Goal: Complete application form: Complete application form

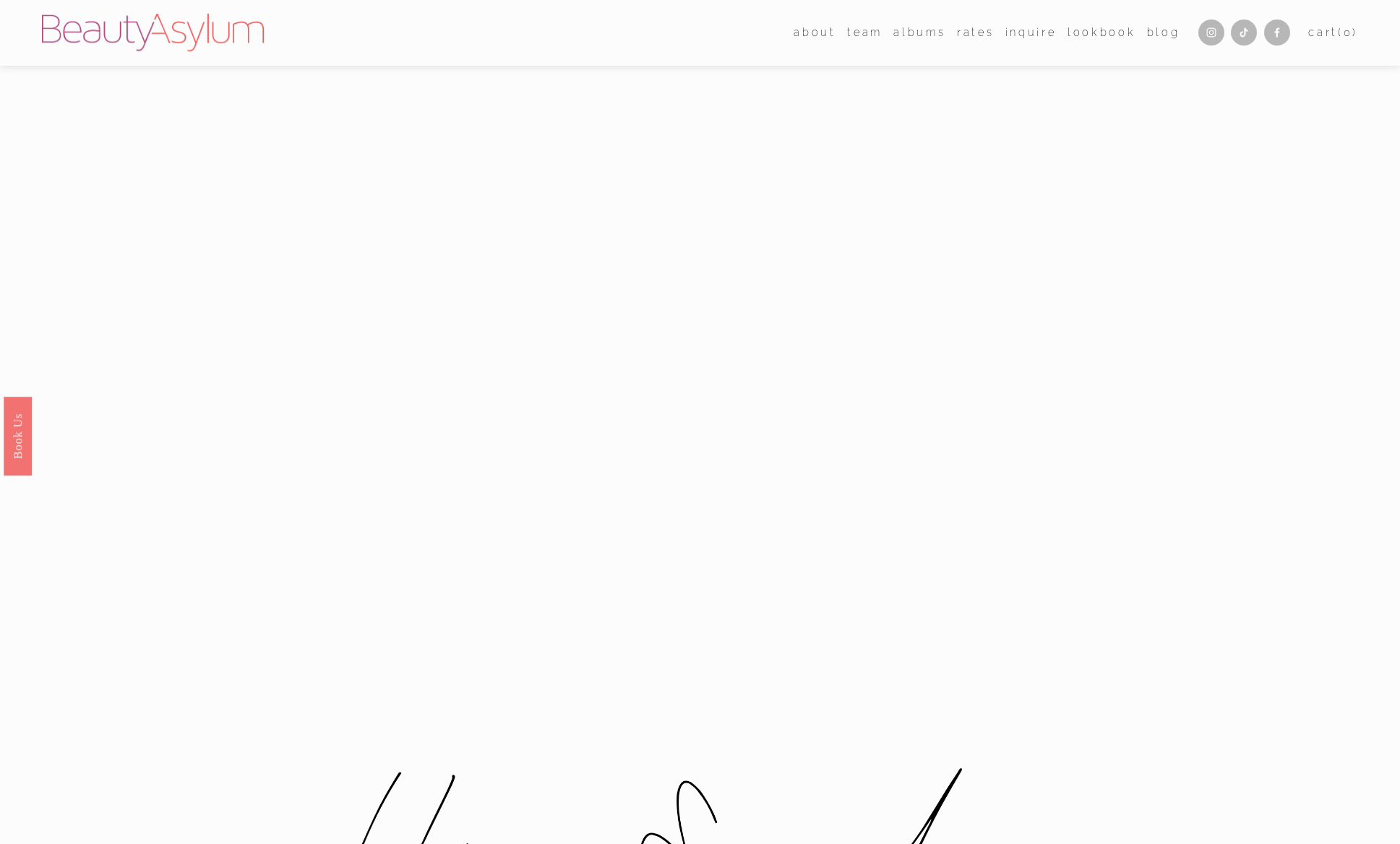
click at [1030, 34] on link "Inquire" at bounding box center [1031, 33] width 52 height 21
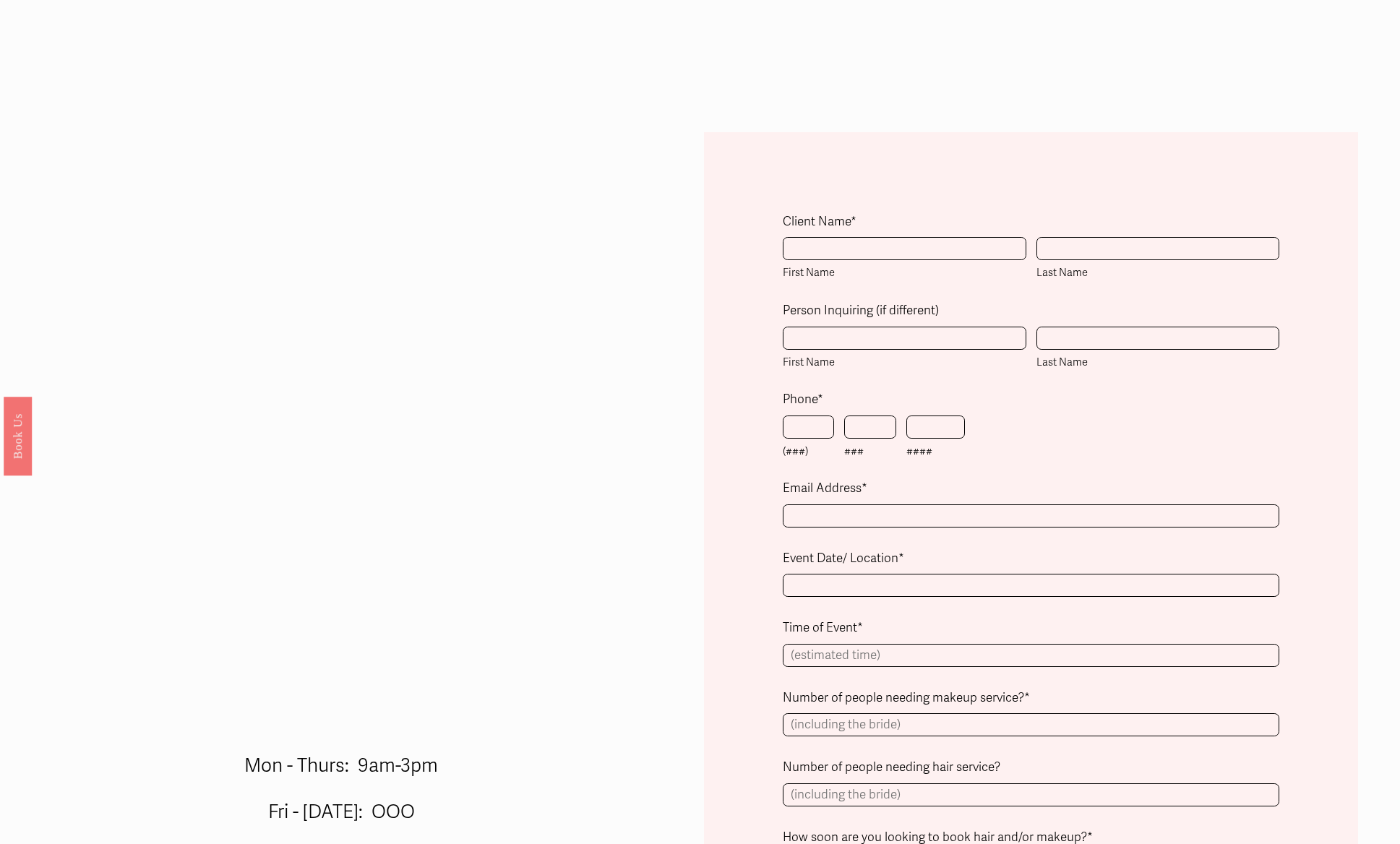
scroll to position [465, 0]
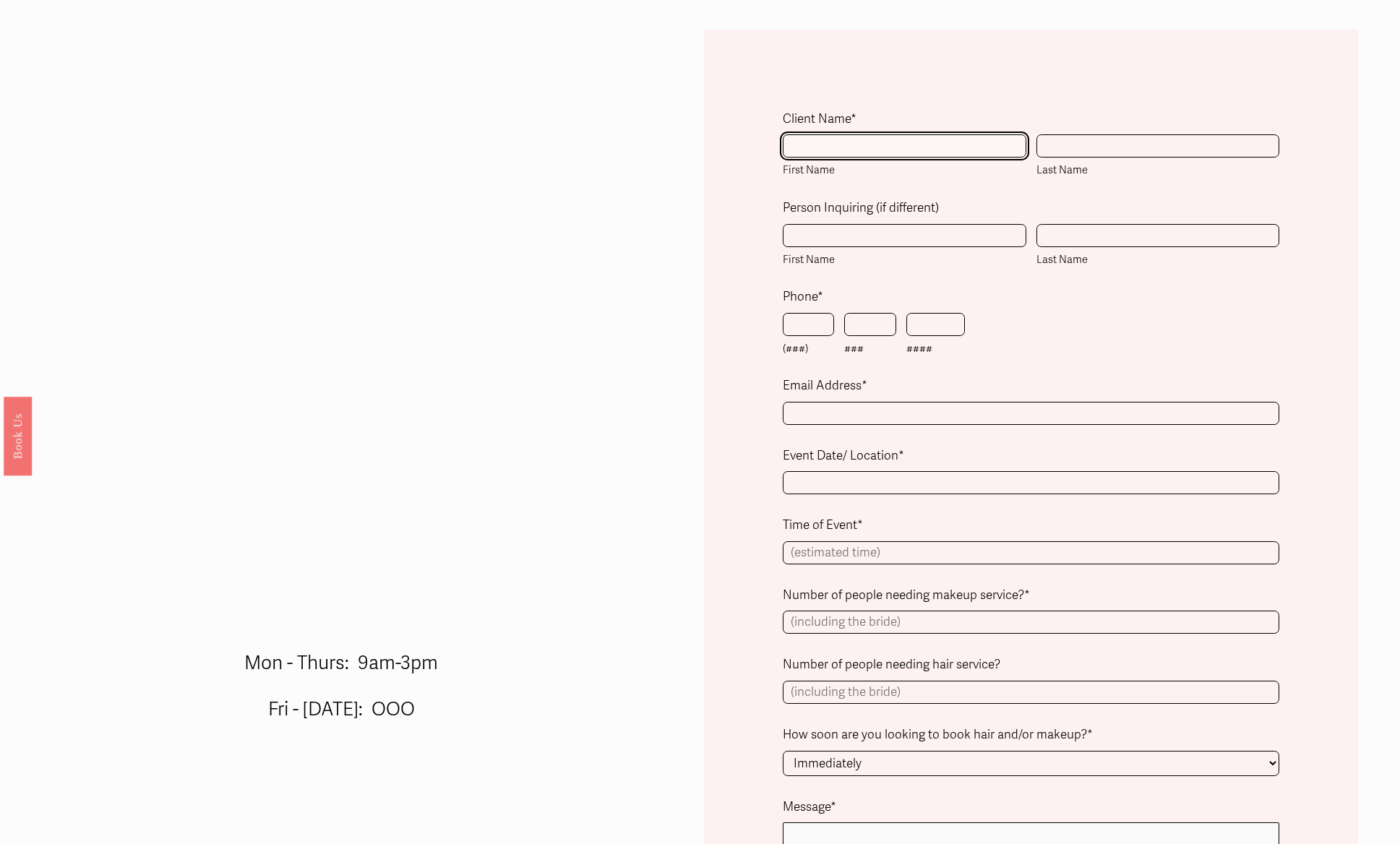
click at [847, 141] on input "First Name" at bounding box center [904, 146] width 243 height 23
type input "[PERSON_NAME]"
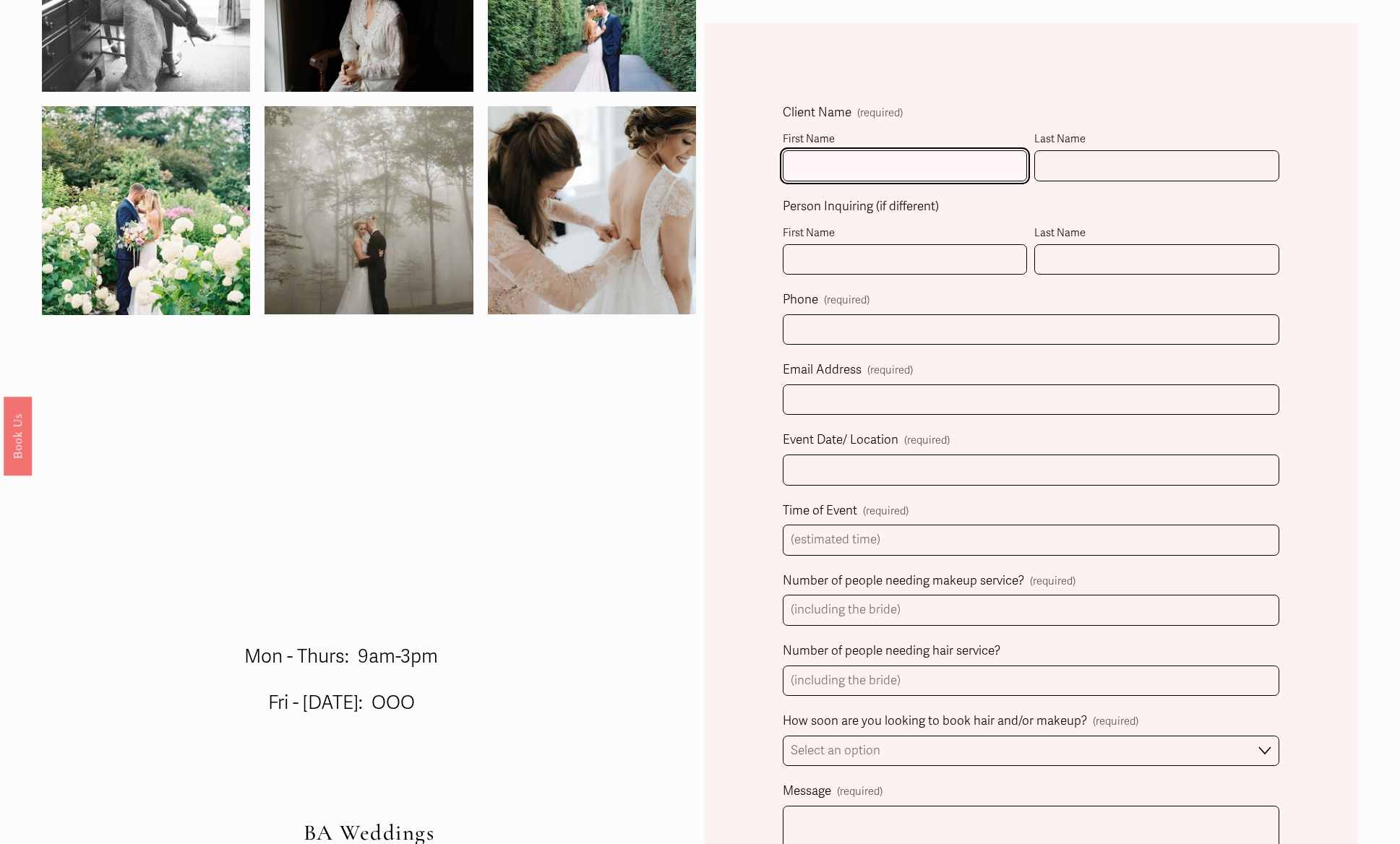
click at [880, 181] on input "First Name" at bounding box center [905, 166] width 245 height 31
type input "[PERSON_NAME]"
click at [1113, 178] on input "Last Name" at bounding box center [1157, 166] width 245 height 31
type input "[PERSON_NAME]"
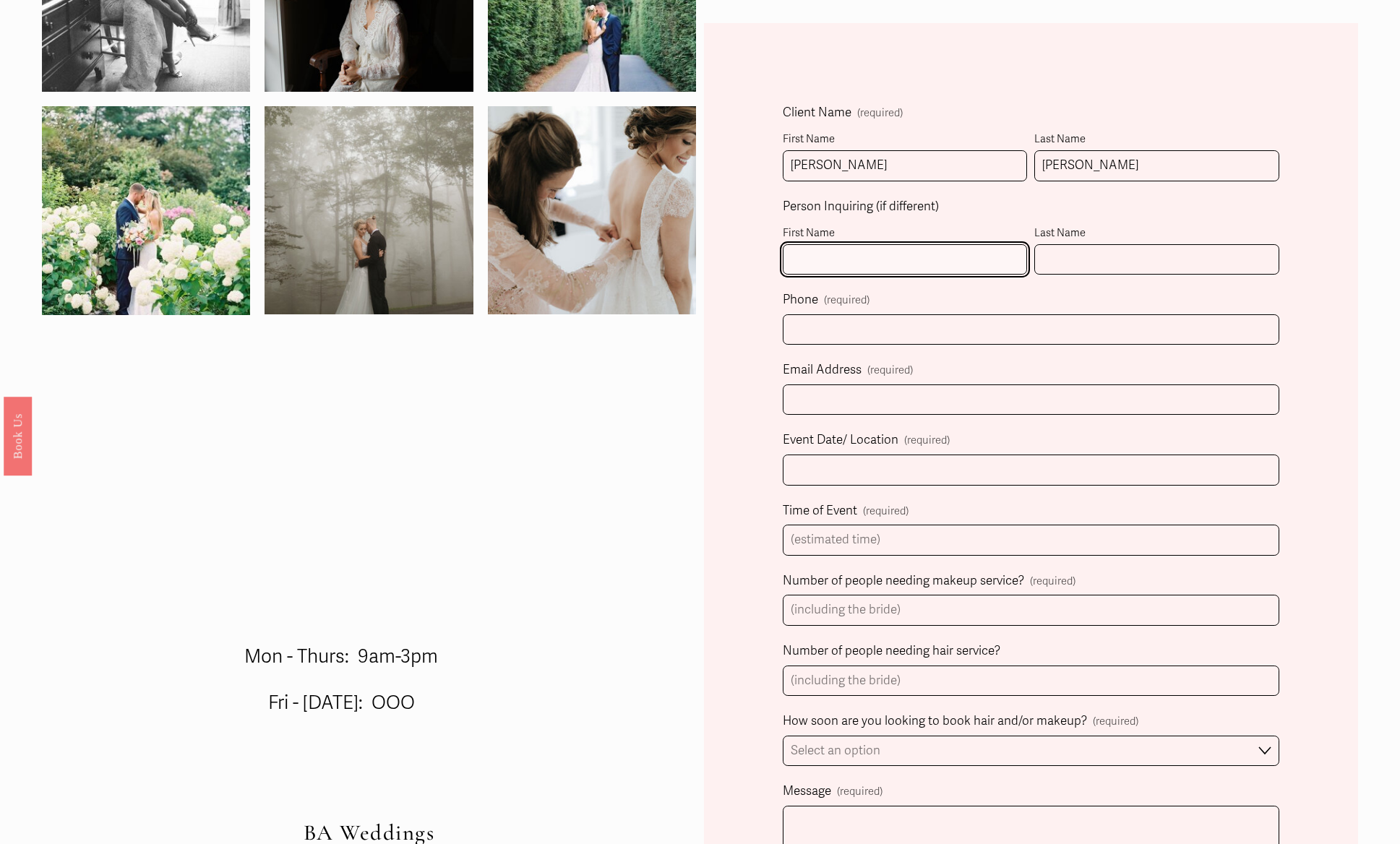
click at [882, 269] on input "First Name" at bounding box center [905, 260] width 245 height 31
type input "[PERSON_NAME]"
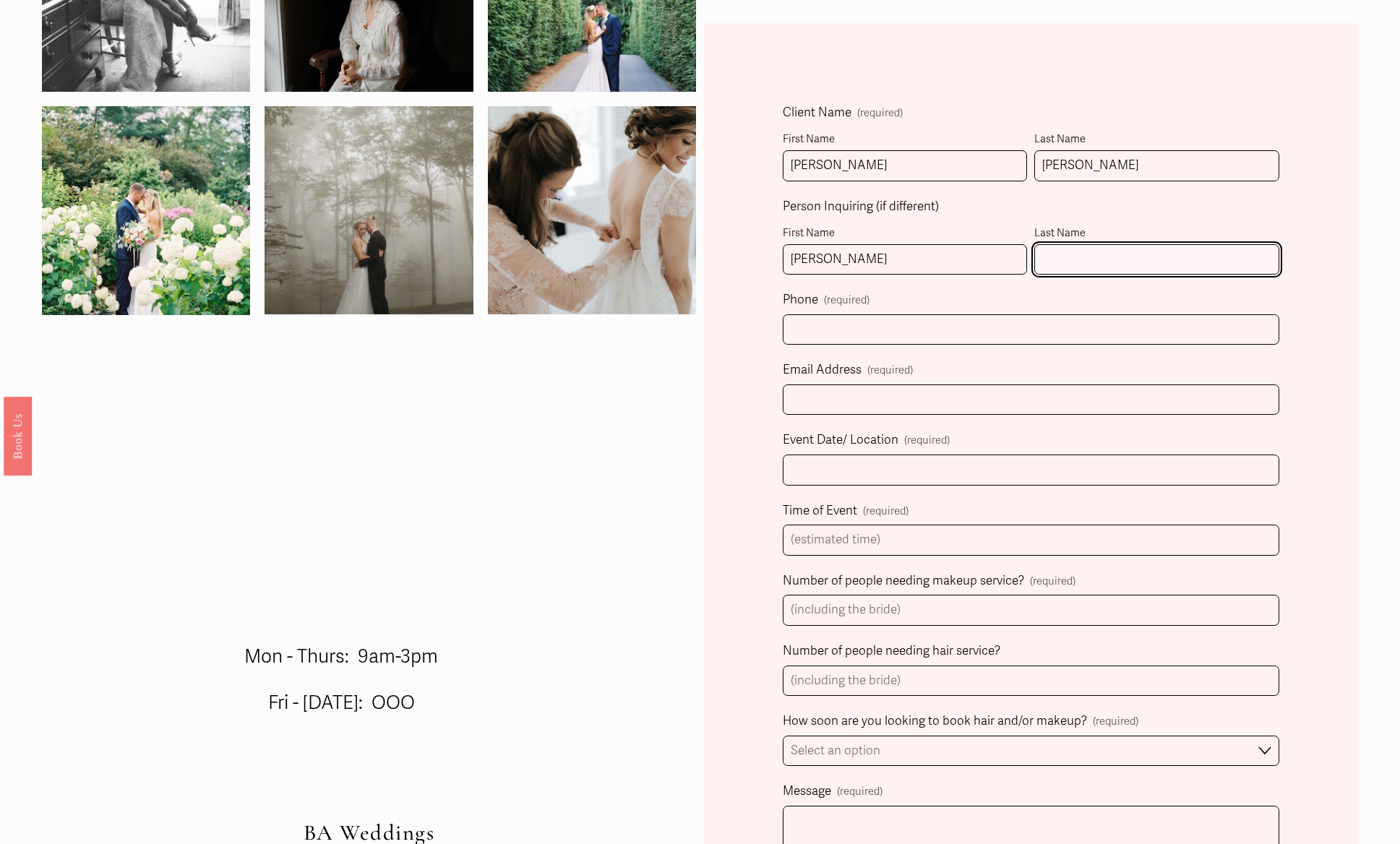
type input "Latzka"
select select "[GEOGRAPHIC_DATA], [GEOGRAPHIC_DATA]"
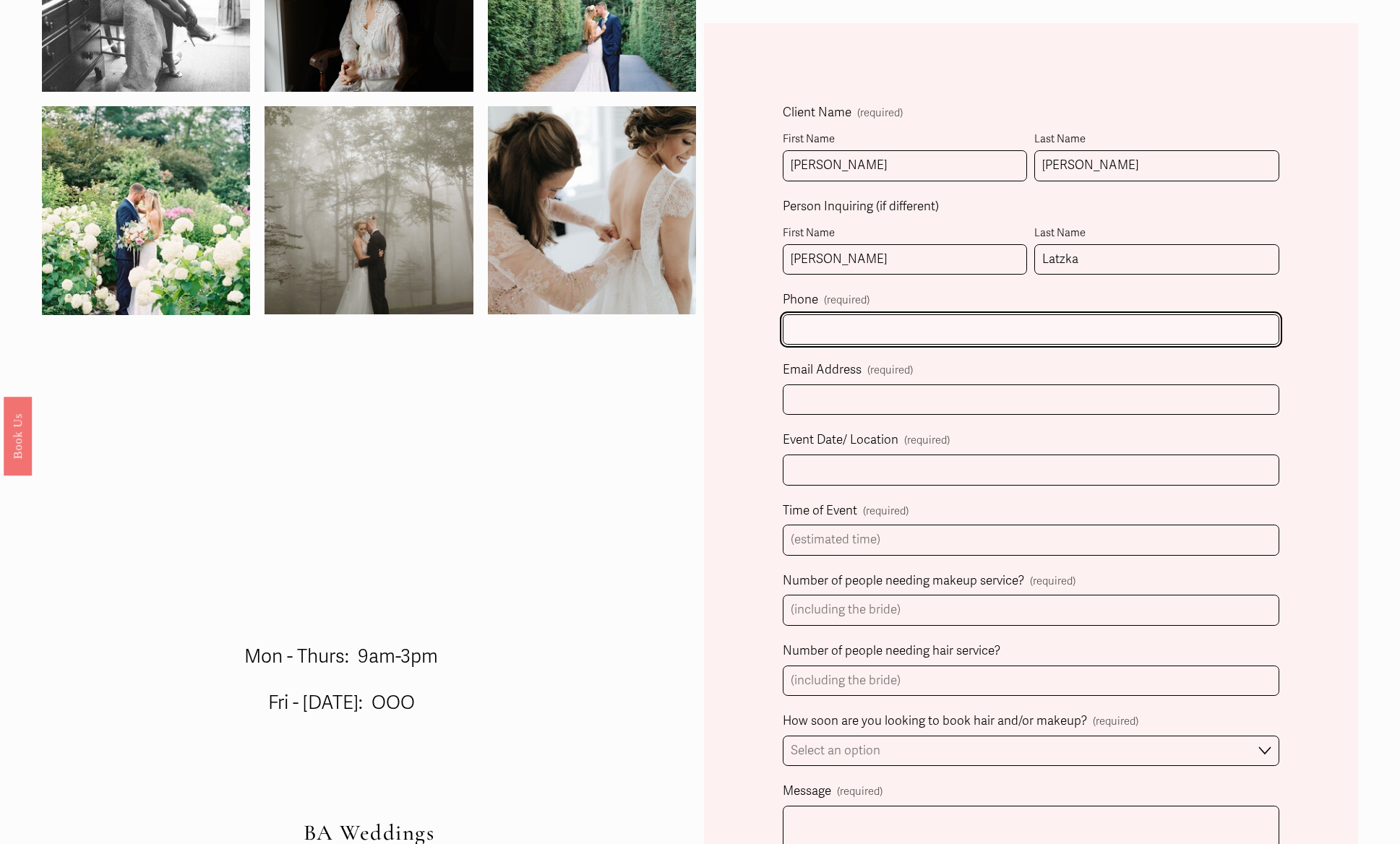
click at [860, 323] on input "text" at bounding box center [1031, 330] width 497 height 31
type input "[PHONE_NUMBER]"
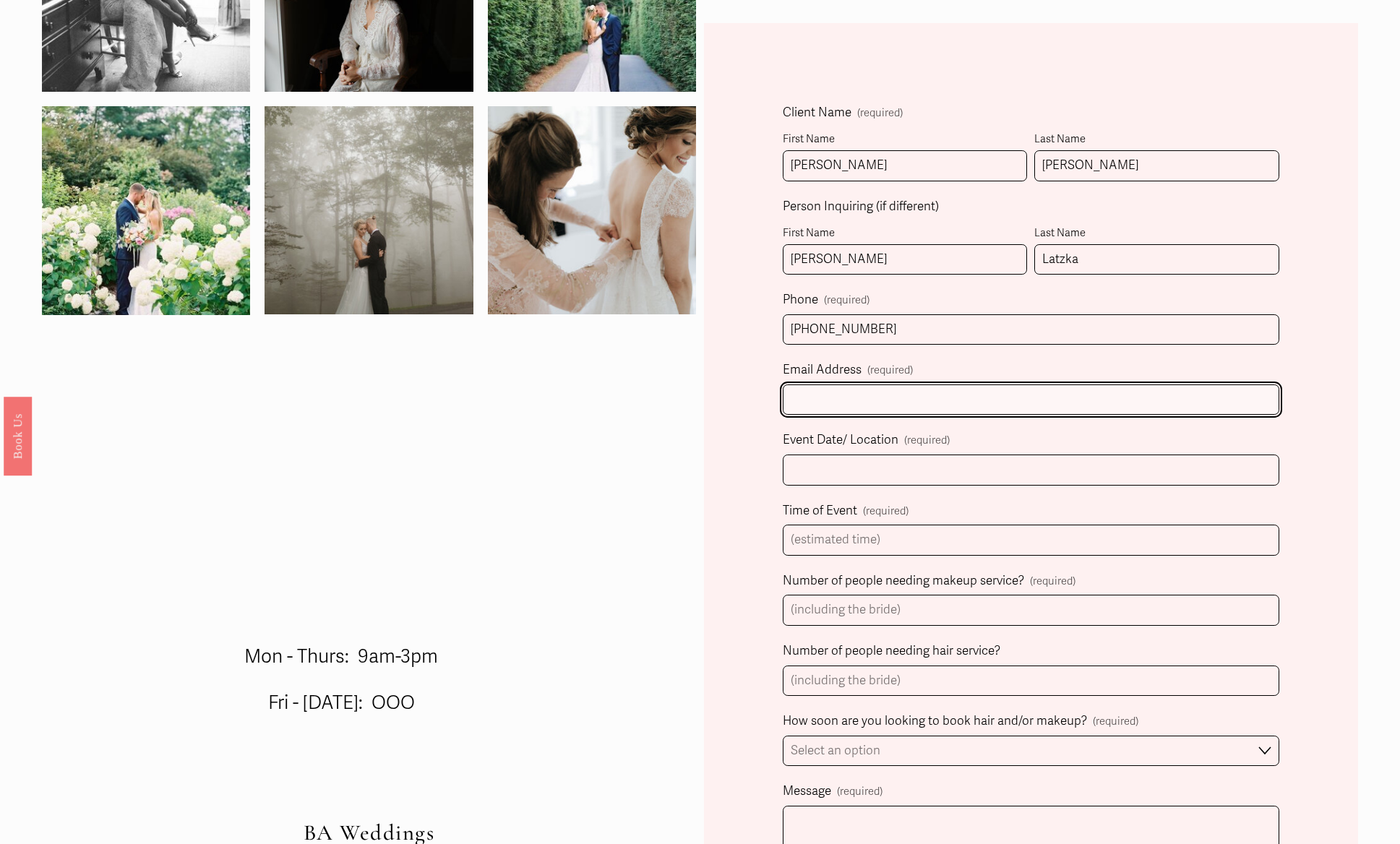
click at [868, 404] on input "Email Address (required)" at bounding box center [1031, 400] width 497 height 31
type input "[PERSON_NAME][EMAIL_ADDRESS][DOMAIN_NAME]"
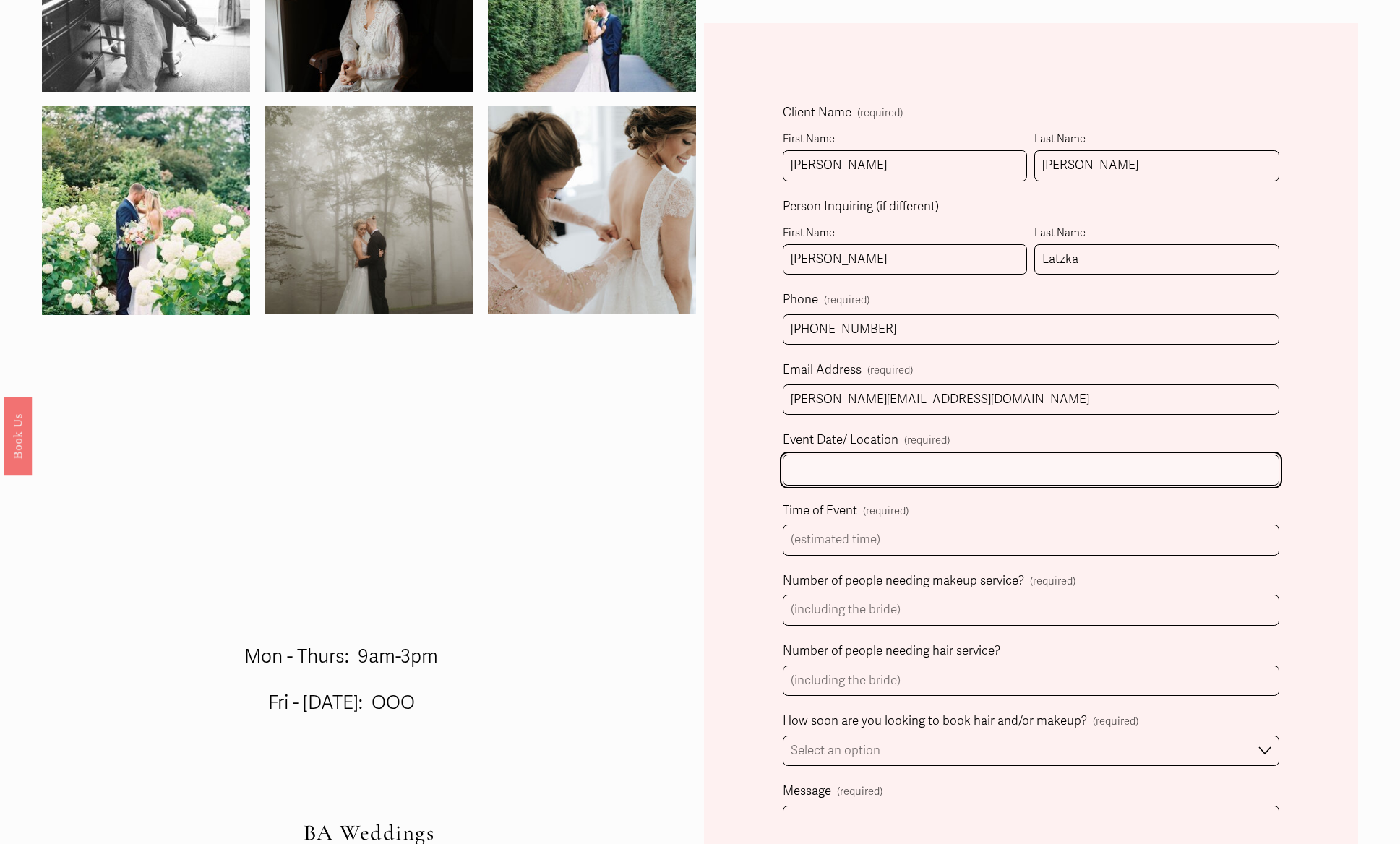
click at [859, 465] on input "Event Date/ Location (required)" at bounding box center [1031, 470] width 497 height 31
type input "[DATE] @ The Farm at [GEOGRAPHIC_DATA][PERSON_NAME]"
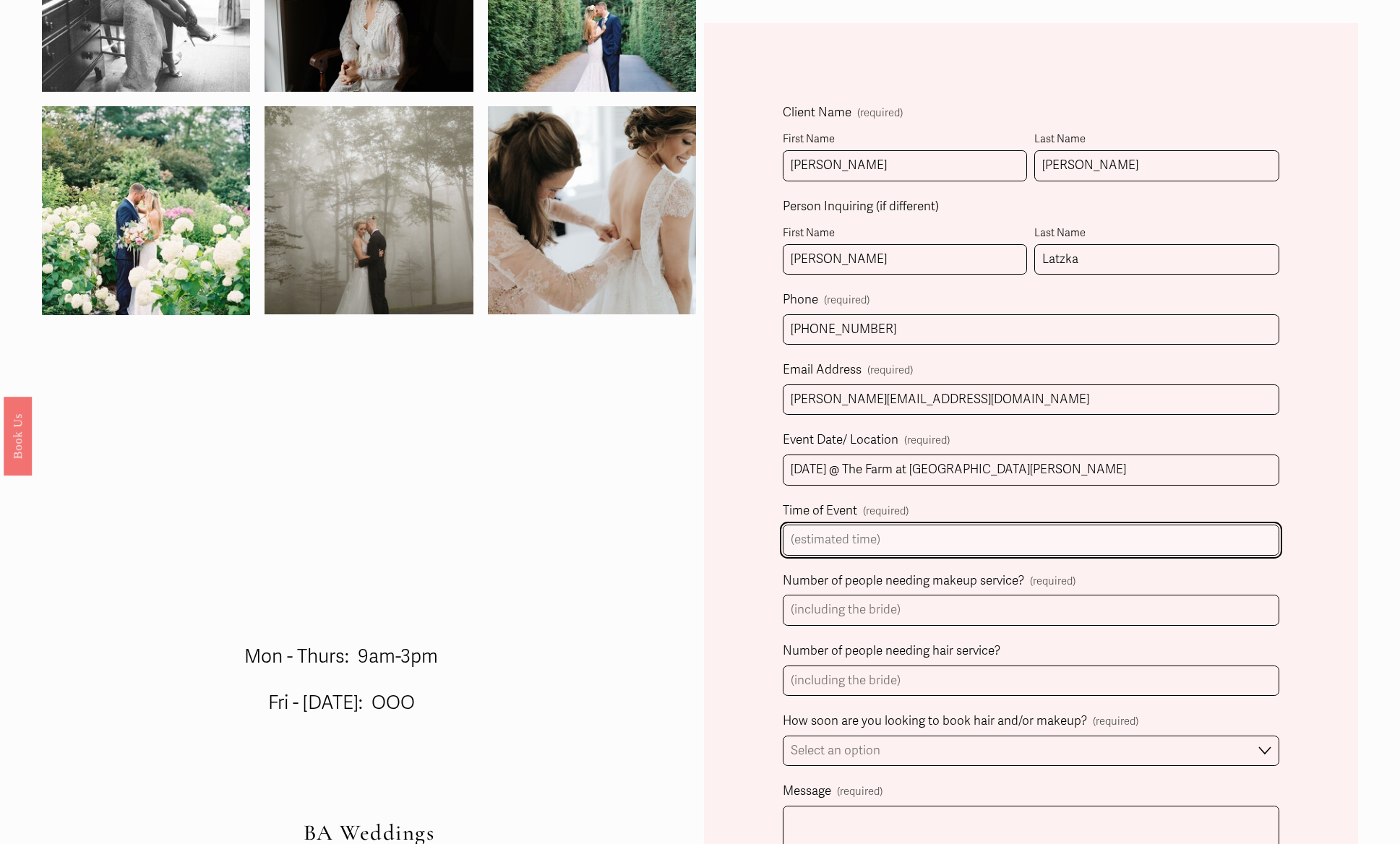
click at [868, 554] on input "Time of Event (required)" at bounding box center [1031, 540] width 497 height 31
type input "5:30 pm"
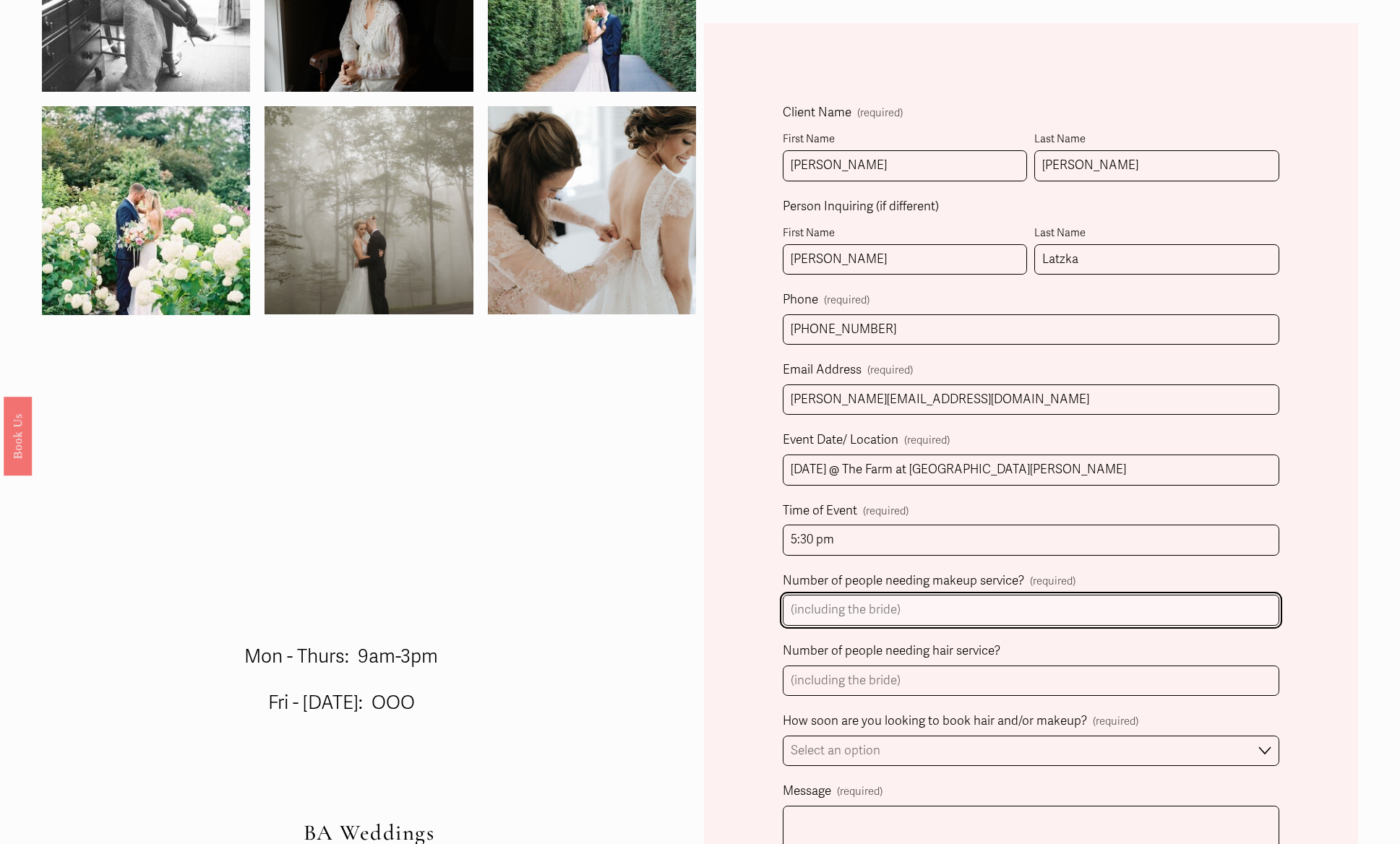
click at [929, 621] on input "Number of people needing makeup service? (required)" at bounding box center [1031, 610] width 497 height 31
type input "10"
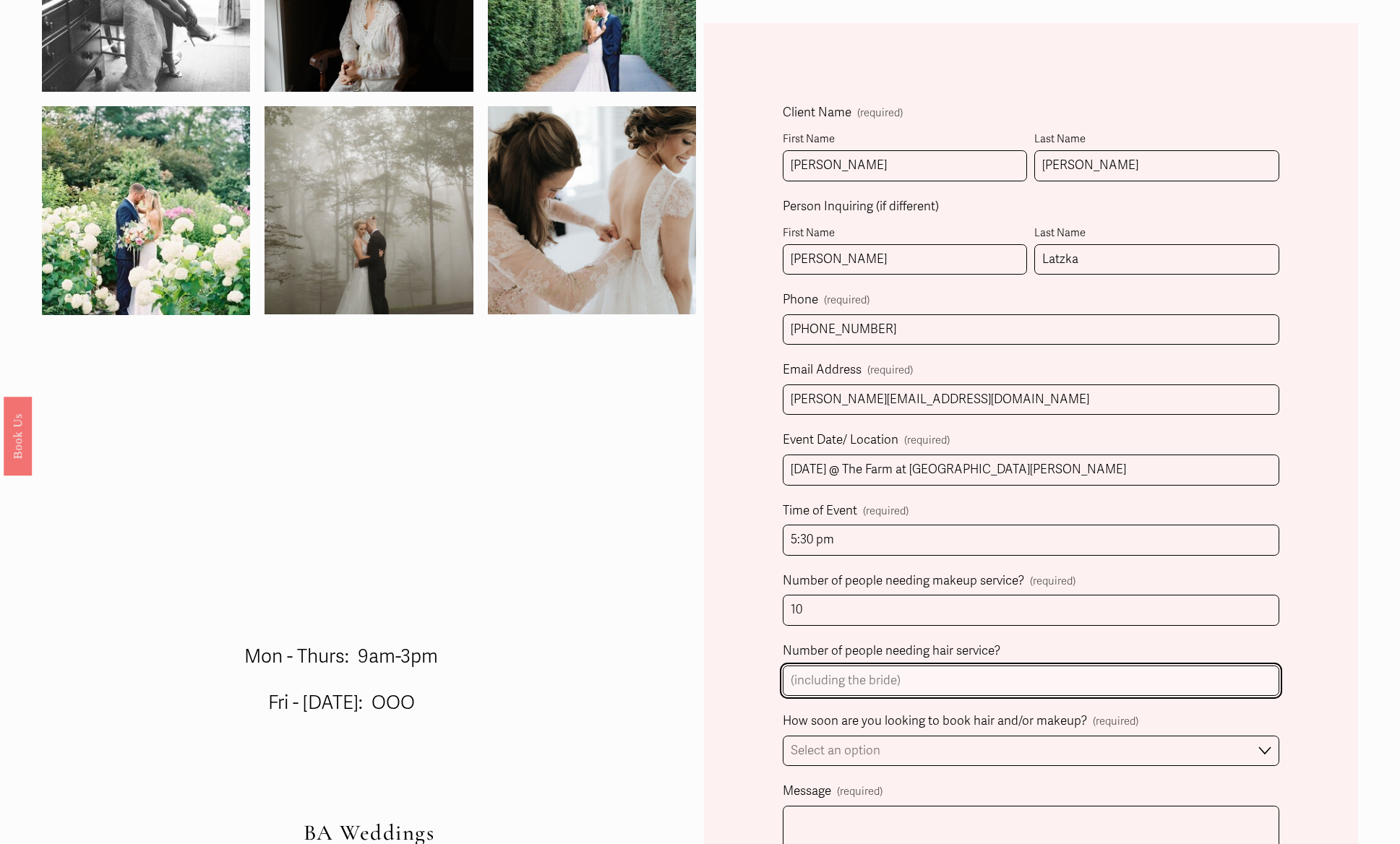
click at [865, 690] on input "Number of people needing hair service?" at bounding box center [1031, 681] width 497 height 31
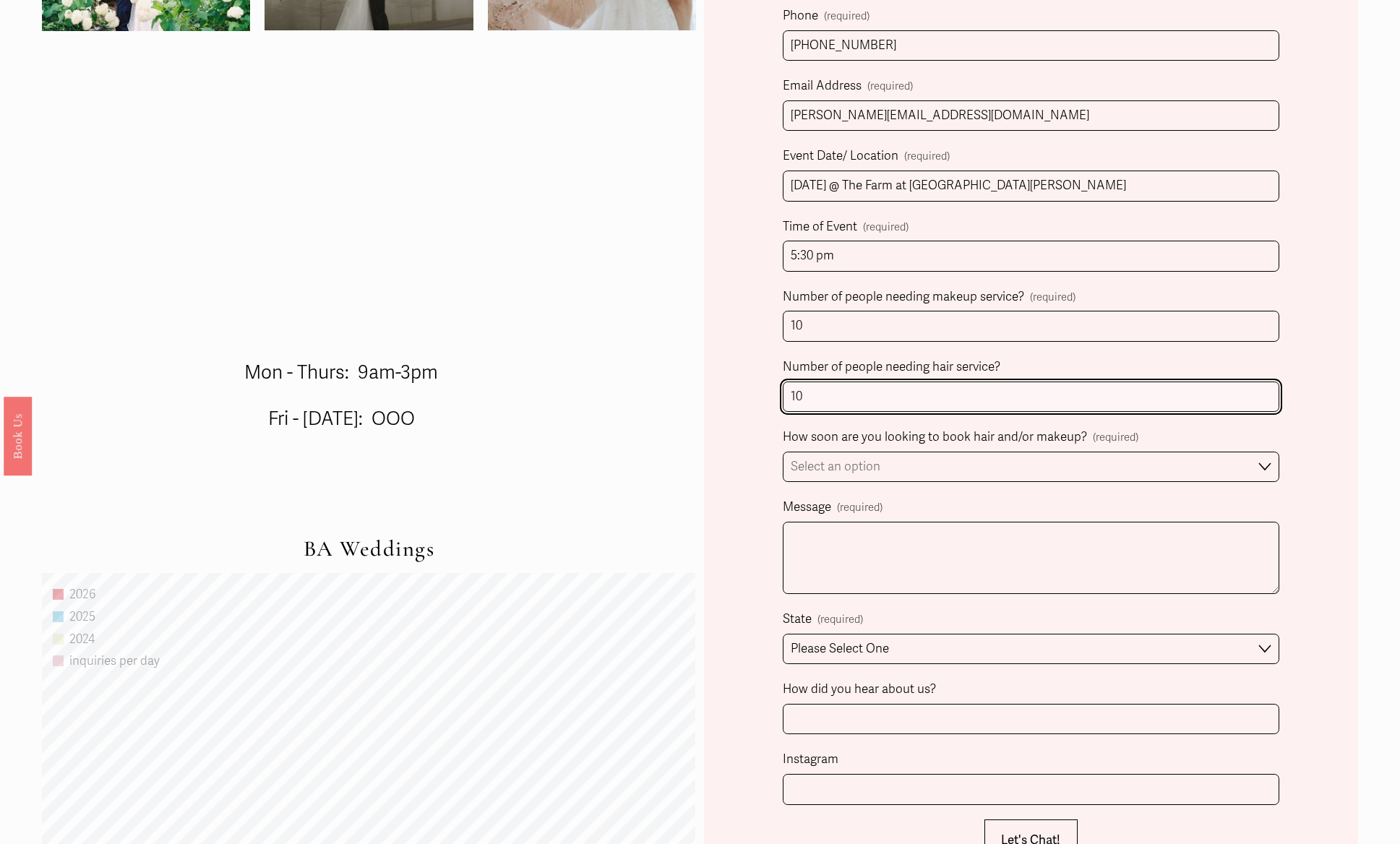
scroll to position [811, 0]
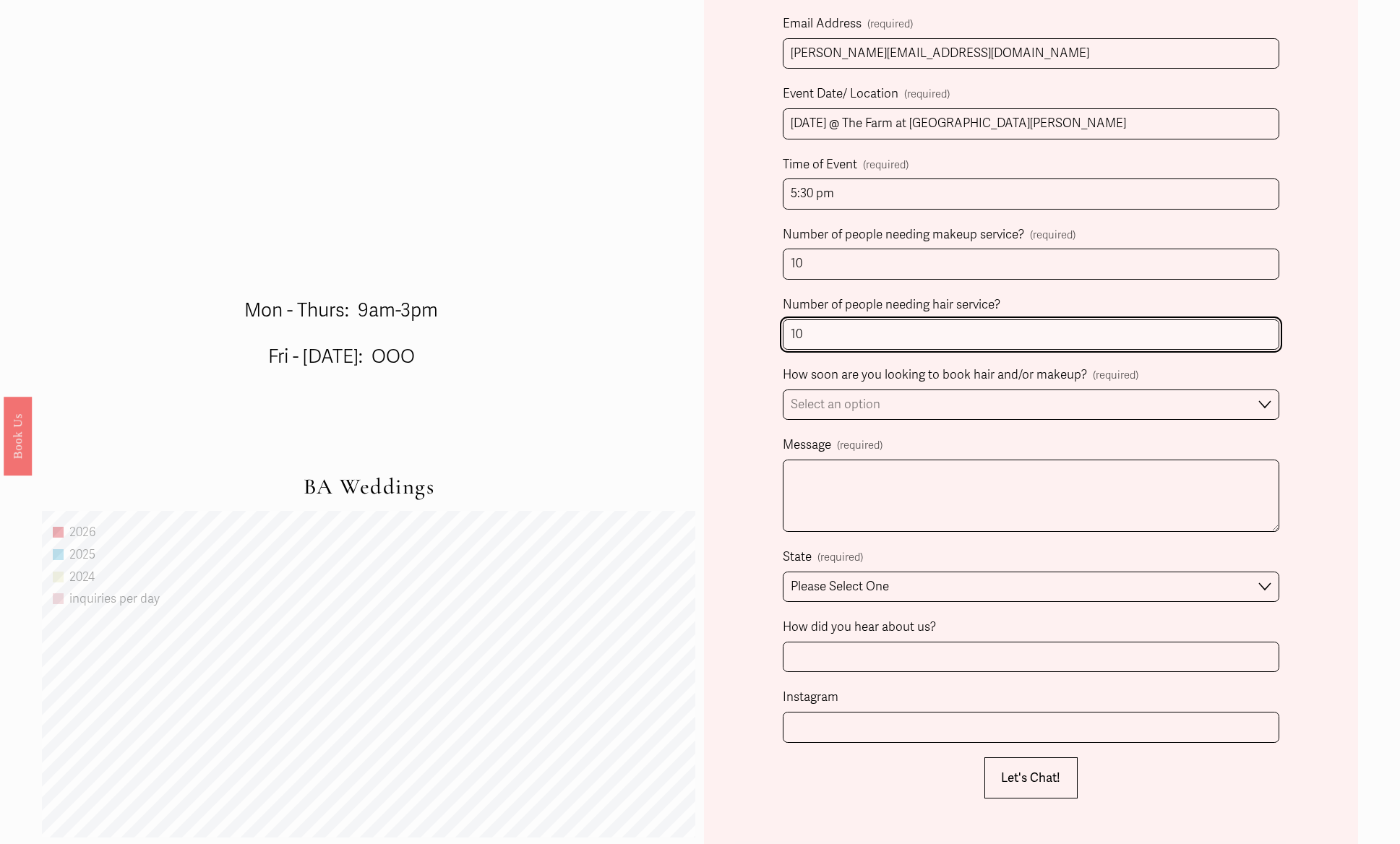
type input "10"
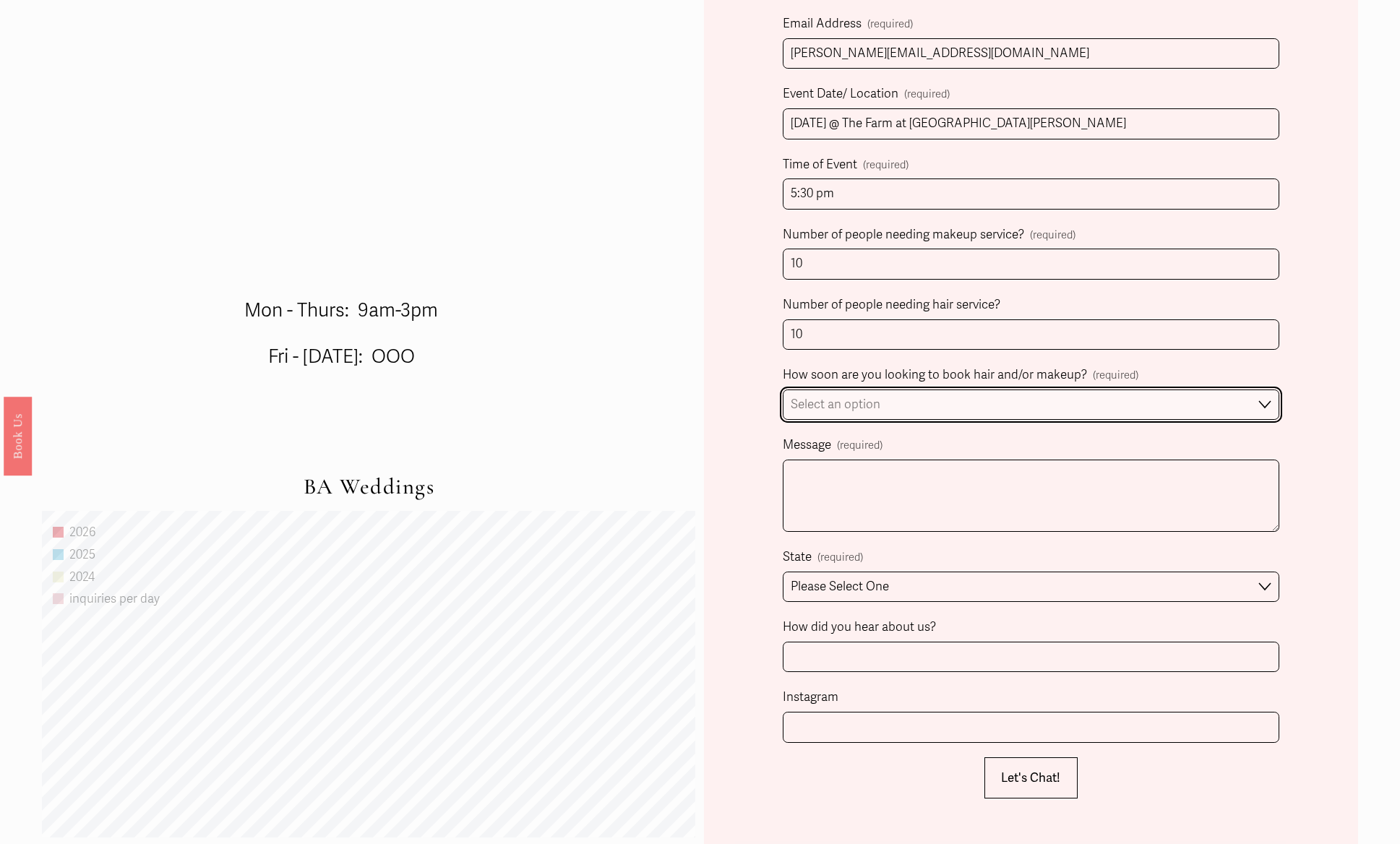
click at [826, 398] on select "Select an option Immediately 1-2 weeks I'm looking for information & not ready …" at bounding box center [1031, 405] width 497 height 31
select select "1-2 weeks"
click at [783, 392] on select "Select an option Immediately 1-2 weeks I'm looking for information & not ready …" at bounding box center [1031, 405] width 497 height 31
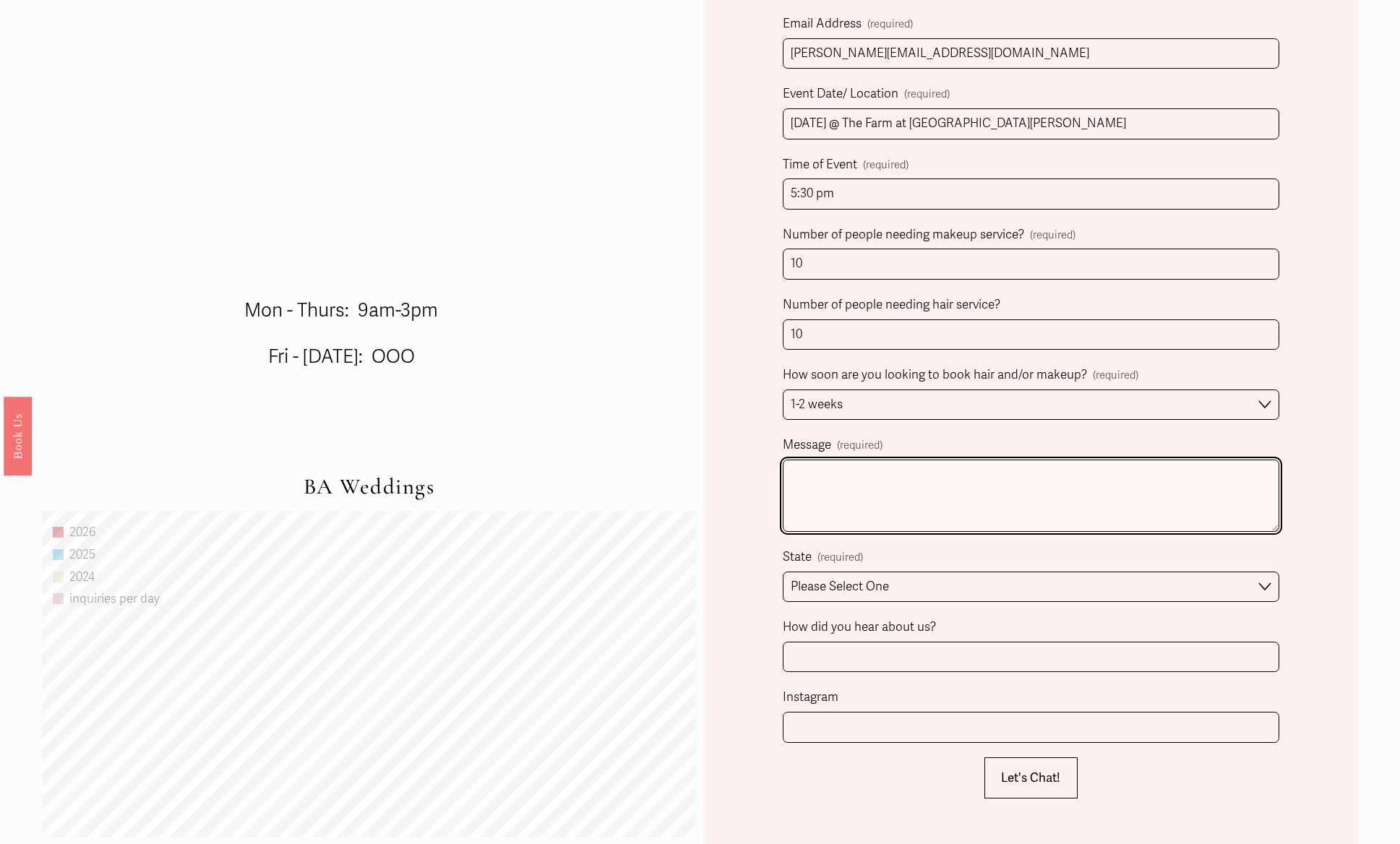
click at [851, 506] on textarea "Message (required)" at bounding box center [1031, 496] width 497 height 72
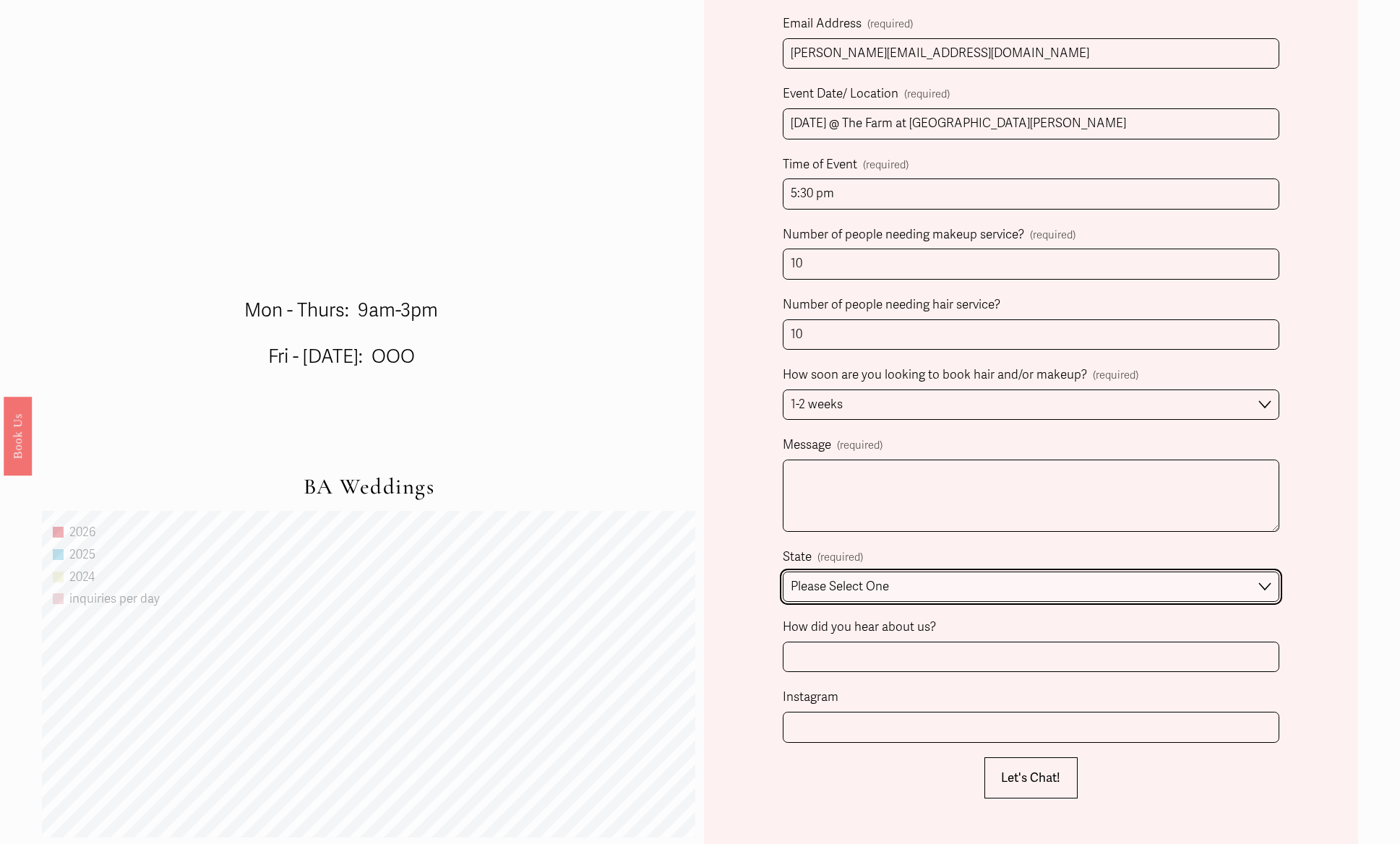
click at [871, 587] on select "Please Select One [GEOGRAPHIC_DATA], [GEOGRAPHIC_DATA] [GEOGRAPHIC_DATA], [GEOG…" at bounding box center [1031, 587] width 497 height 31
click at [862, 588] on select "Please Select One [GEOGRAPHIC_DATA], [GEOGRAPHIC_DATA] [GEOGRAPHIC_DATA], [GEOG…" at bounding box center [1031, 587] width 497 height 31
select select "Destination Wedding"
click at [783, 573] on select "Please Select One [GEOGRAPHIC_DATA], [GEOGRAPHIC_DATA] [GEOGRAPHIC_DATA], [GEOG…" at bounding box center [1031, 587] width 497 height 31
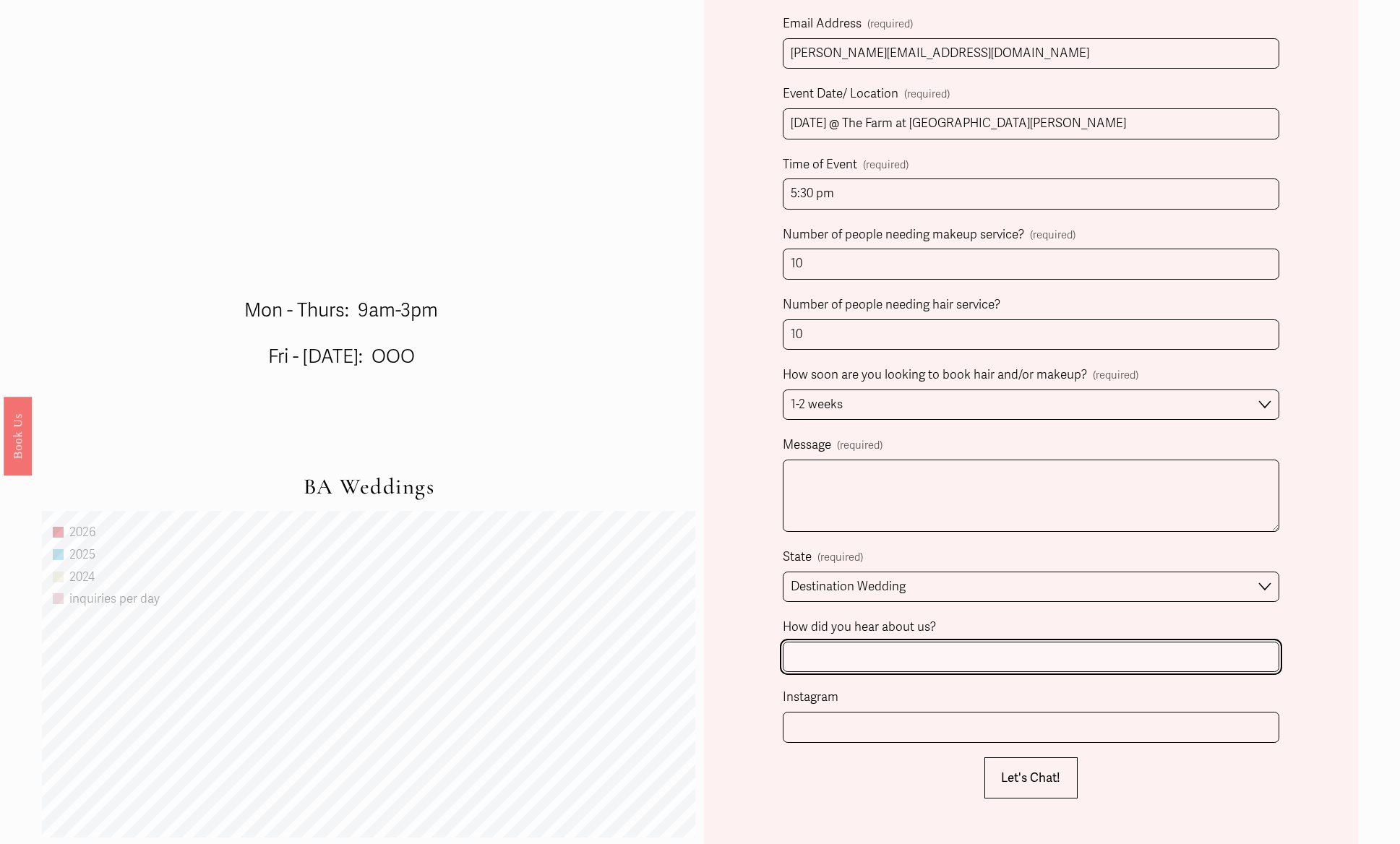
click at [850, 649] on input "How did you hear about us?" at bounding box center [1031, 657] width 497 height 31
type input "Instagram"
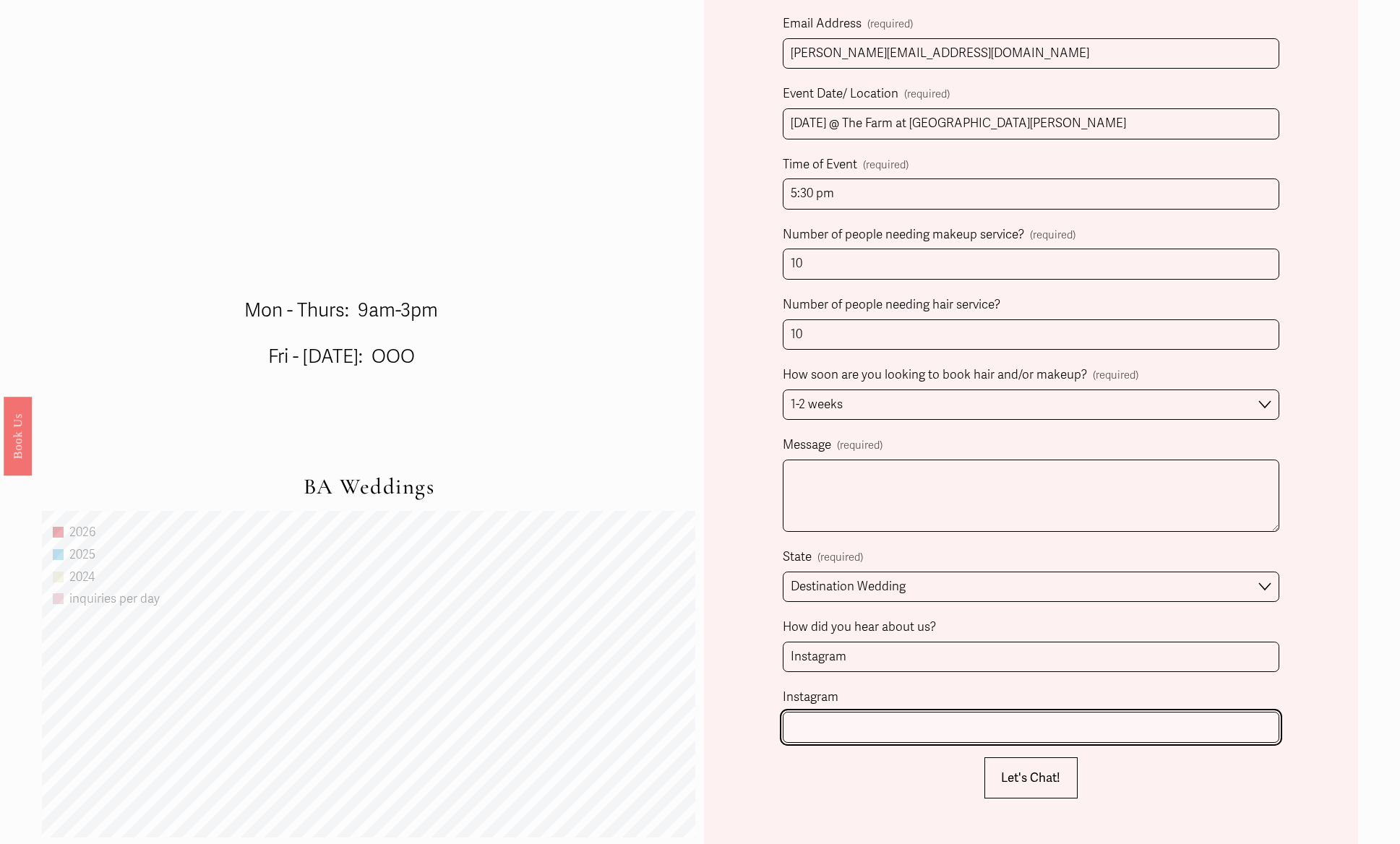
click at [852, 721] on input "Instagram" at bounding box center [1031, 728] width 497 height 31
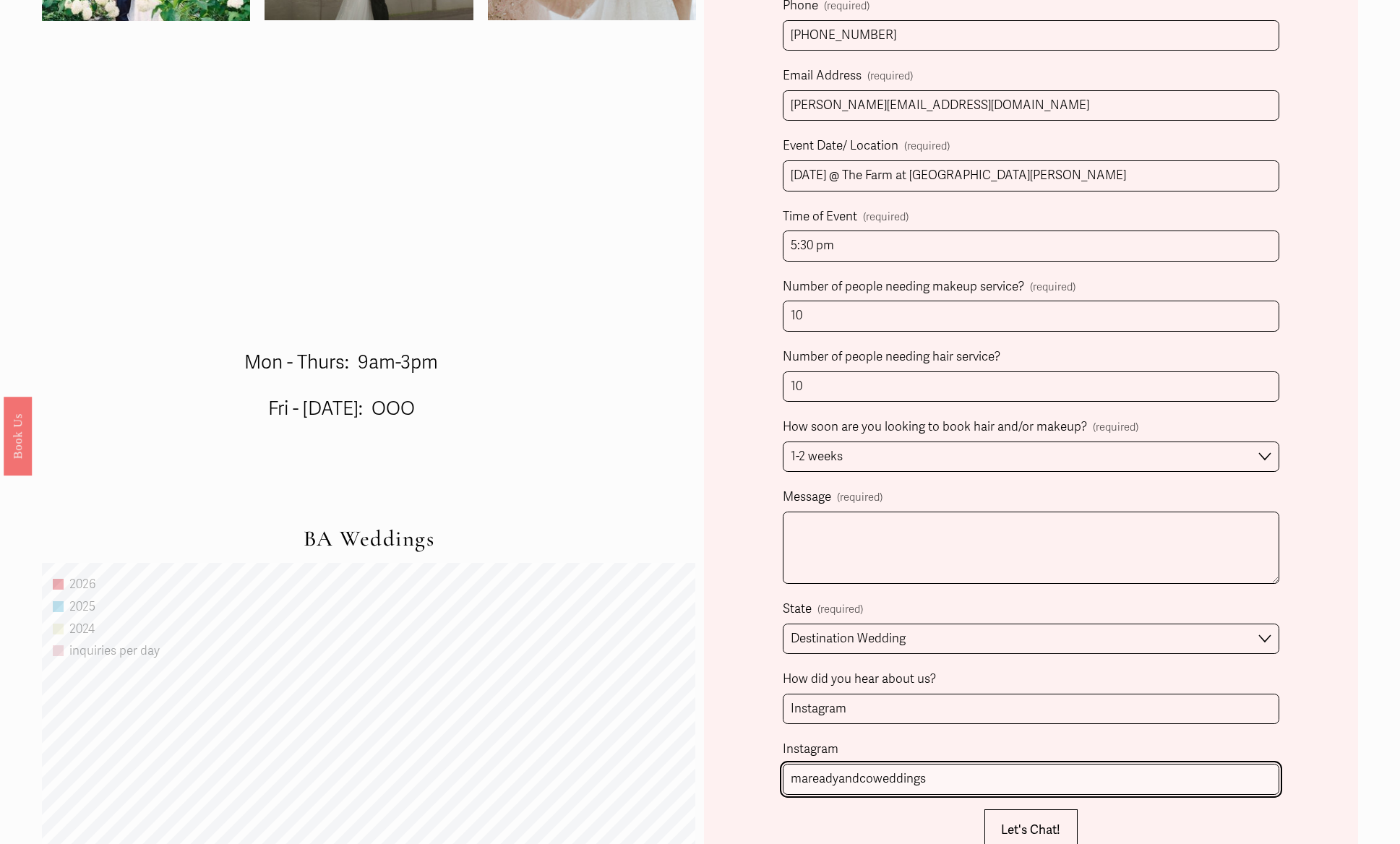
scroll to position [754, 0]
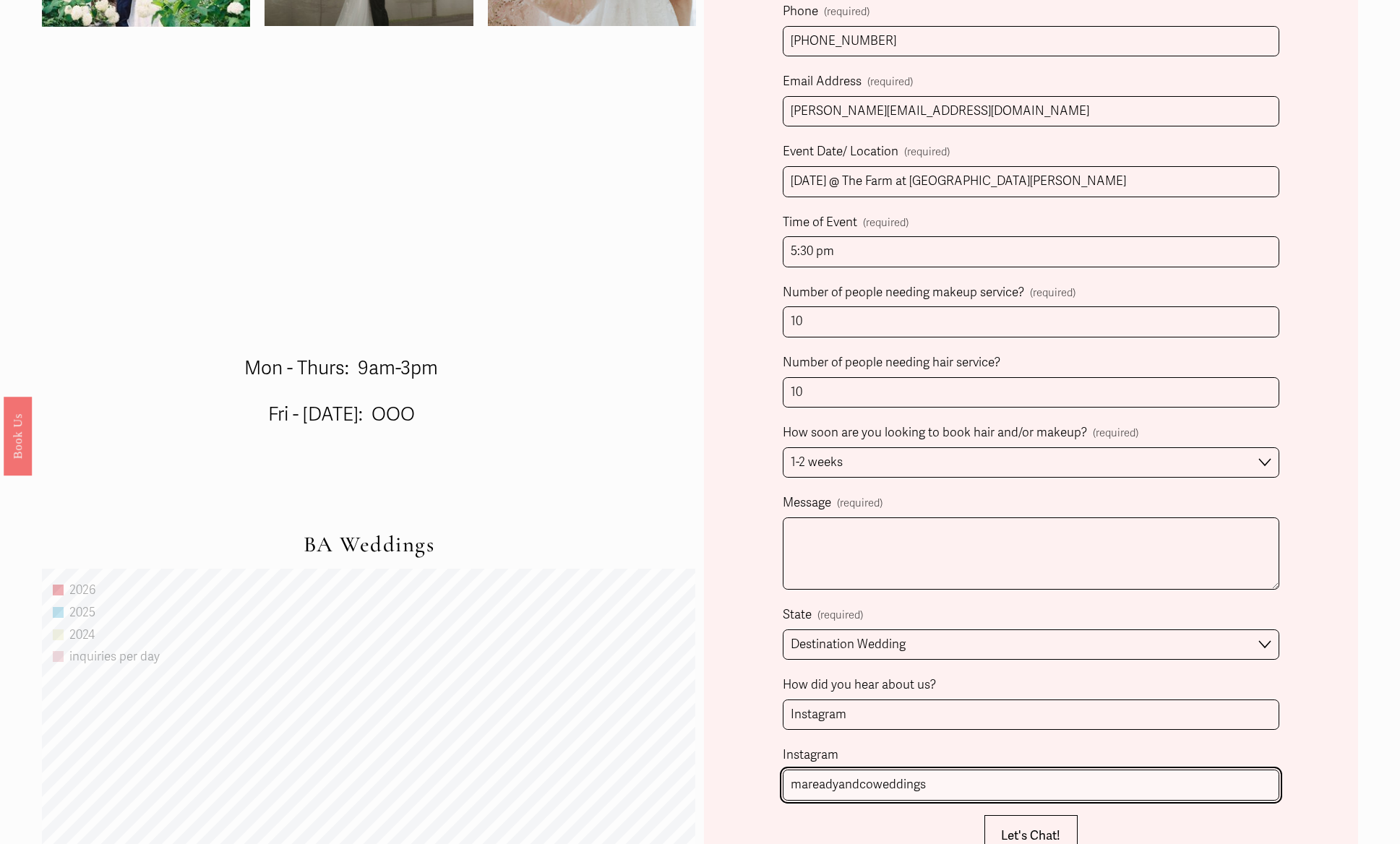
type input "mareadyandcoweddings"
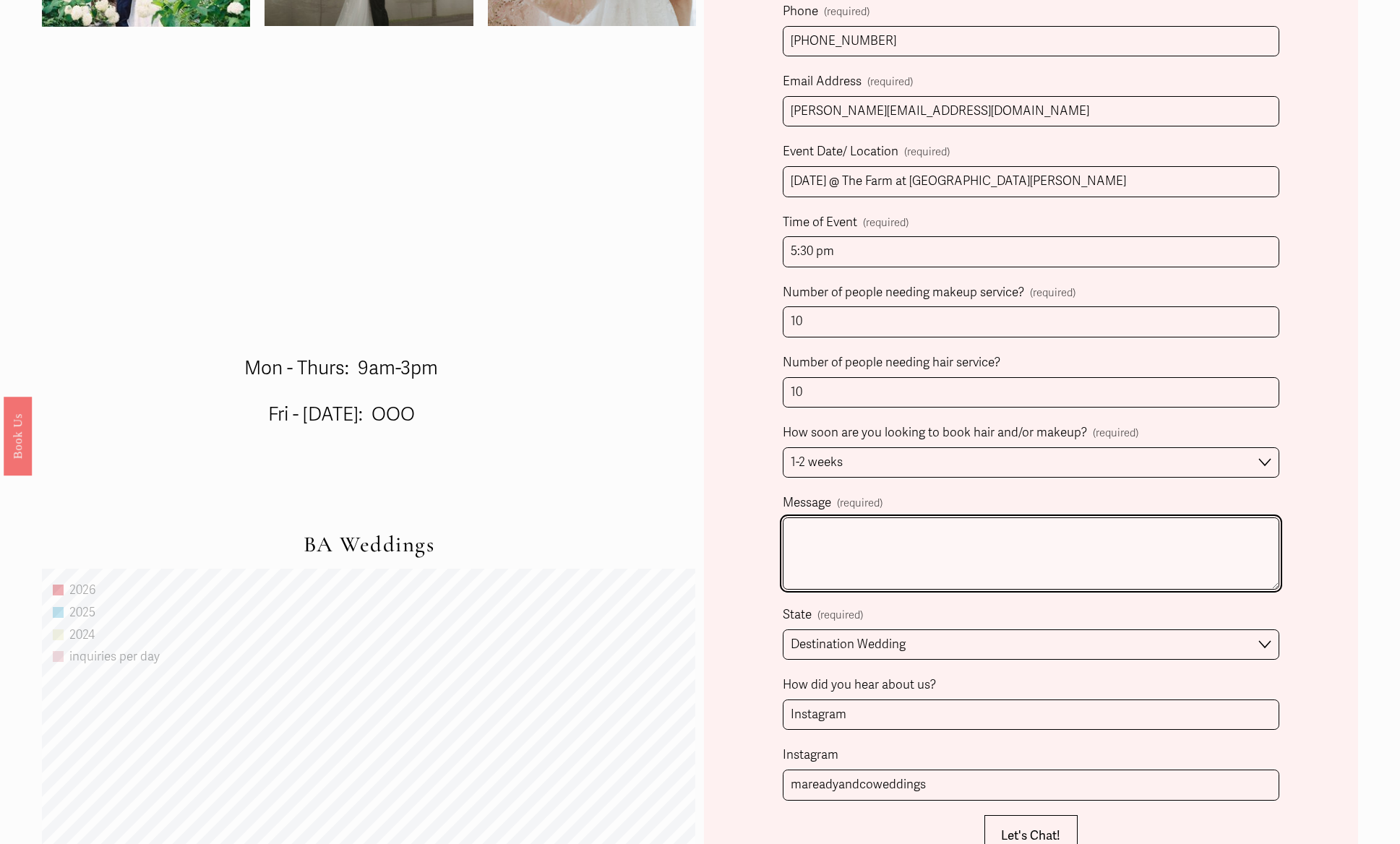
click at [850, 534] on textarea "Message (required)" at bounding box center [1031, 553] width 497 height 72
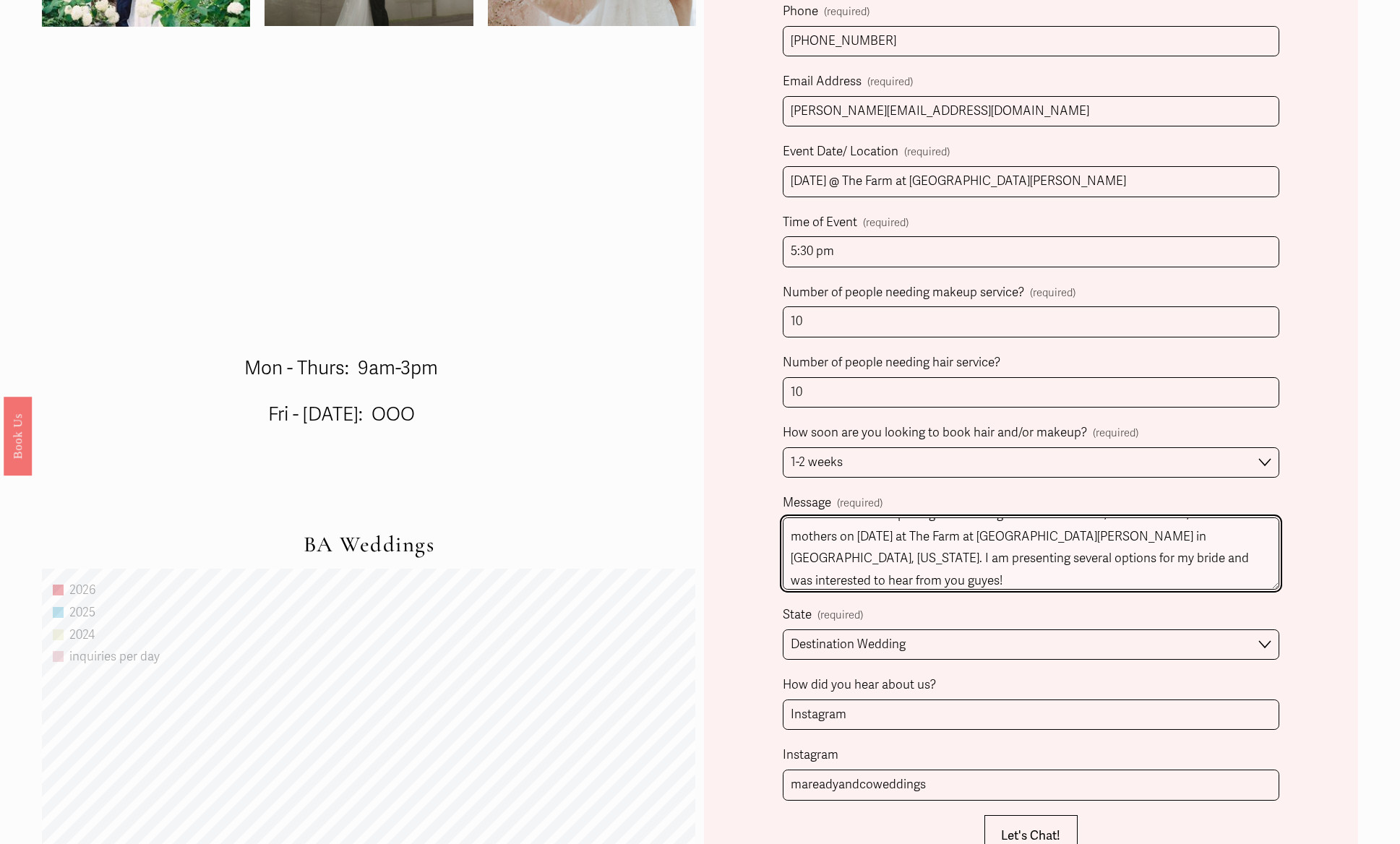
scroll to position [69, 0]
drag, startPoint x: 834, startPoint y: 586, endPoint x: 769, endPoint y: 580, distance: 65.3
click at [769, 580] on div "Client Name (required) First Name [PERSON_NAME] Last Name [PERSON_NAME] Person …" at bounding box center [1031, 482] width 654 height 1494
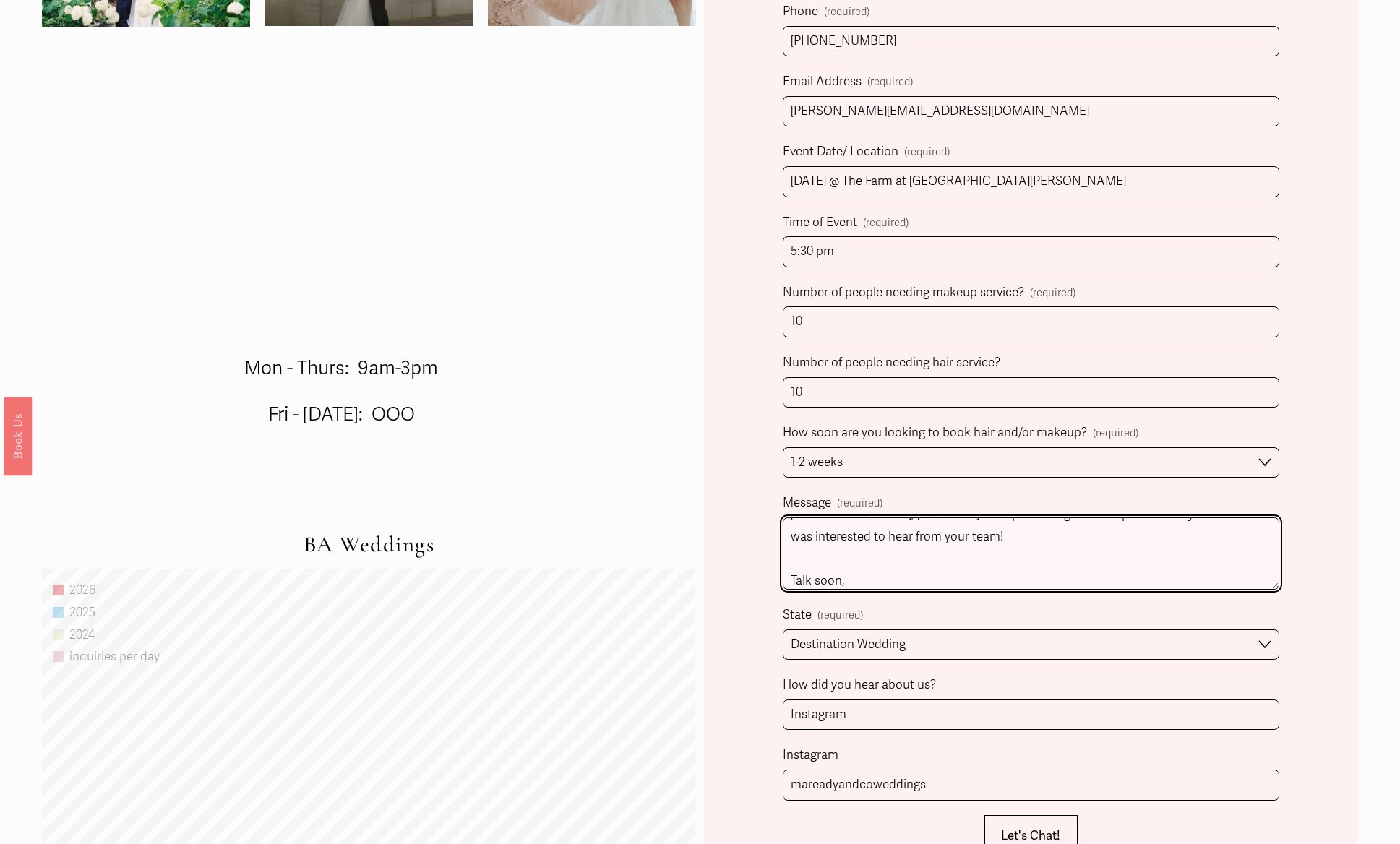
scroll to position [128, 0]
type textarea "Hi! We are in search of pricing for wedding HMU for our bride, 7 bridesmaids, a…"
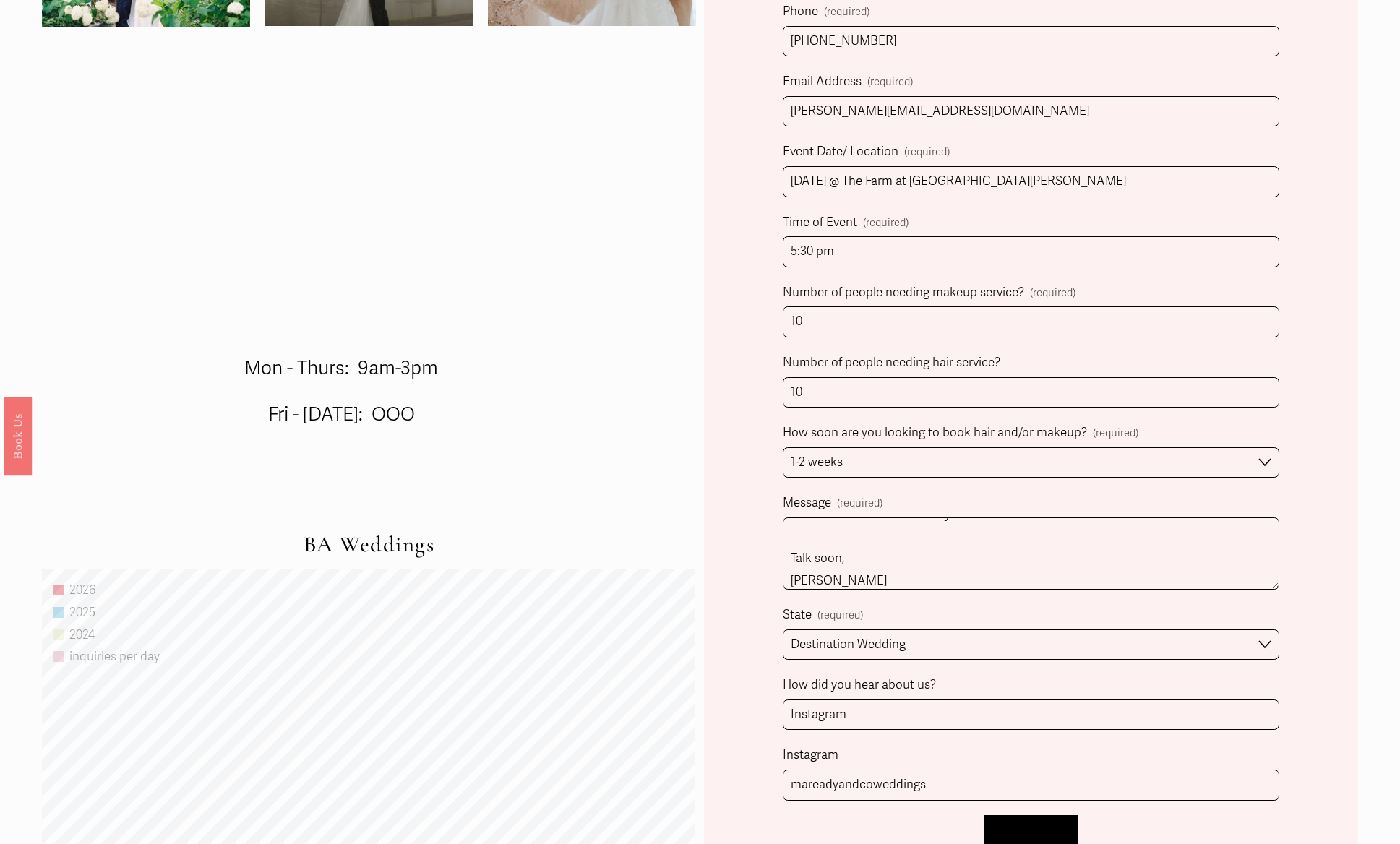
click at [1036, 840] on span "Let's Chat!" at bounding box center [1030, 835] width 59 height 15
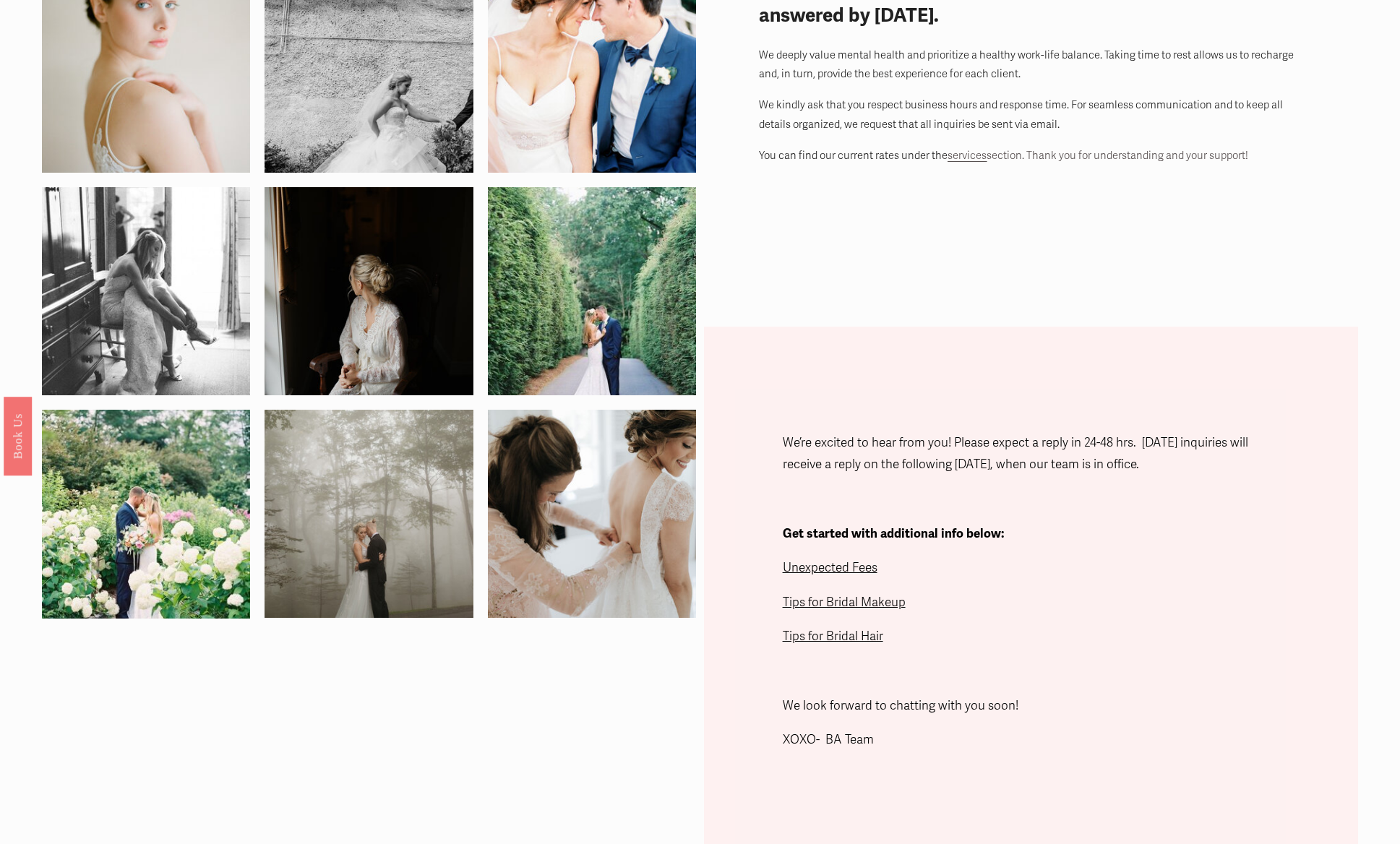
scroll to position [0, 0]
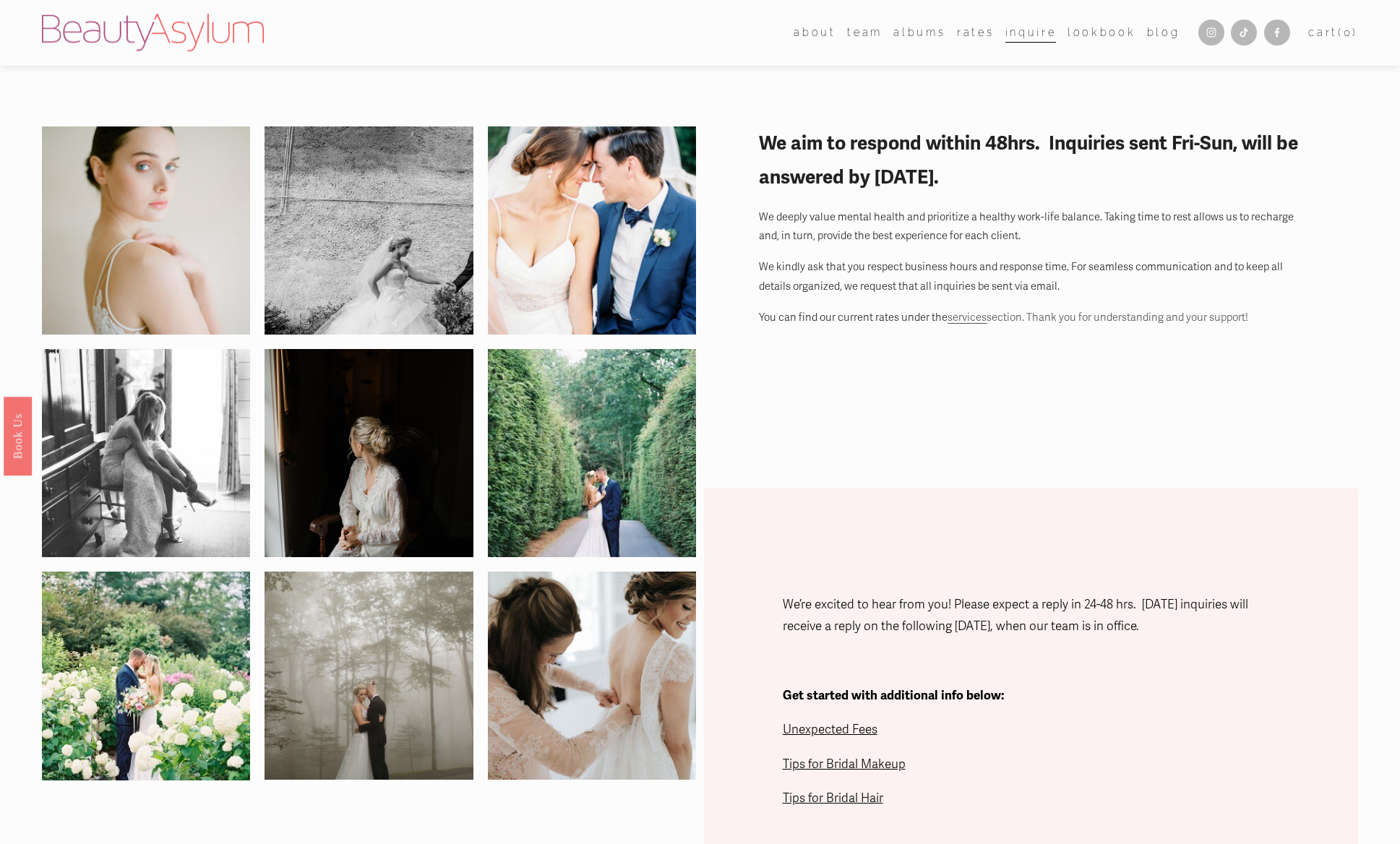
click at [807, 733] on span "Unexpected Fees" at bounding box center [830, 729] width 95 height 15
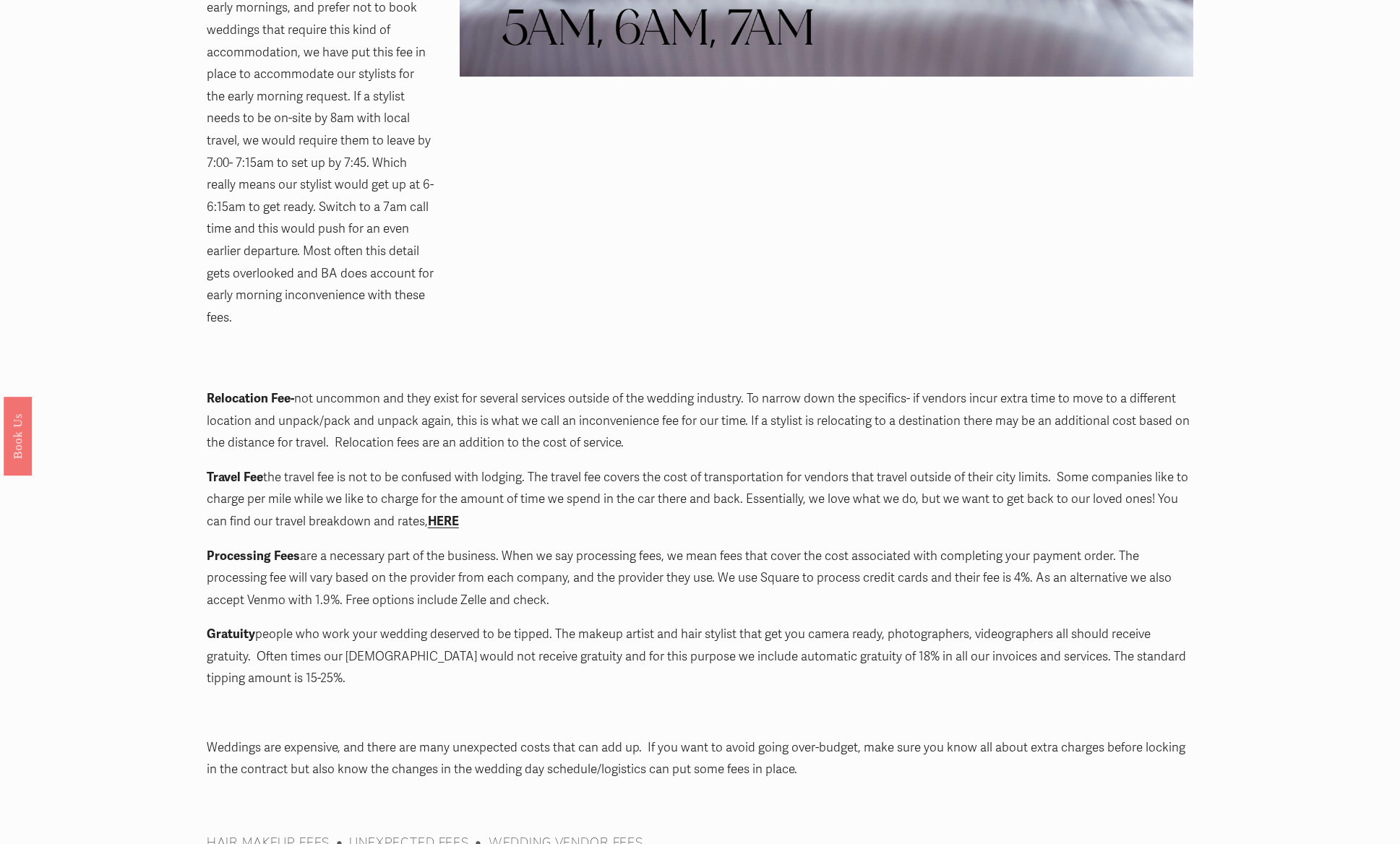
scroll to position [1381, 0]
